Goal: Obtain resource: Download file/media

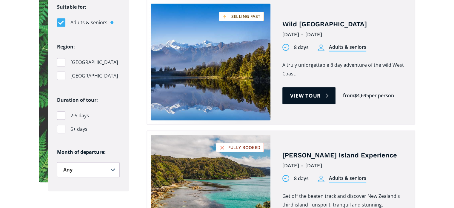
scroll to position [418, 0]
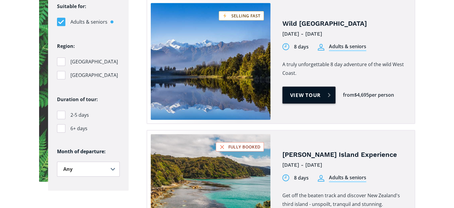
click at [305, 86] on link "View tour" at bounding box center [309, 94] width 53 height 17
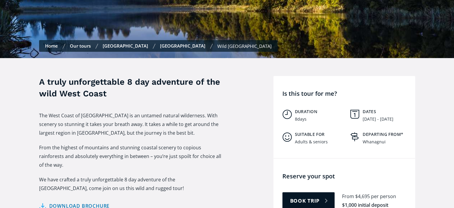
scroll to position [203, 0]
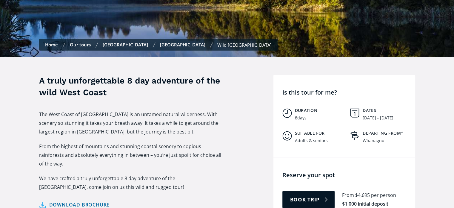
click at [84, 200] on link "Download brochure" at bounding box center [74, 204] width 71 height 9
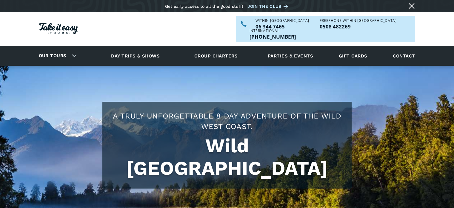
scroll to position [203, 0]
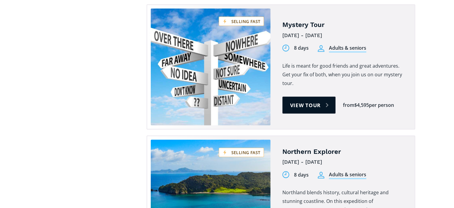
scroll to position [1315, 0]
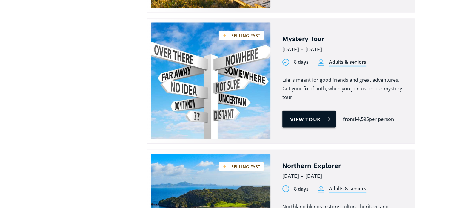
click at [316, 111] on link "View tour" at bounding box center [309, 119] width 53 height 17
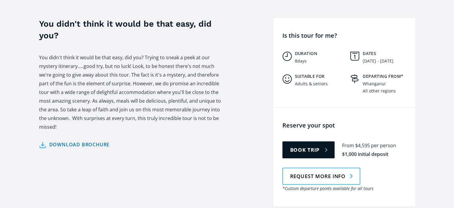
scroll to position [239, 0]
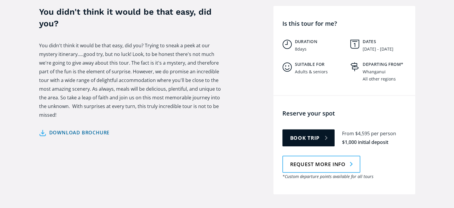
click at [98, 128] on link "Download brochure" at bounding box center [74, 132] width 71 height 9
